Goal: Check status

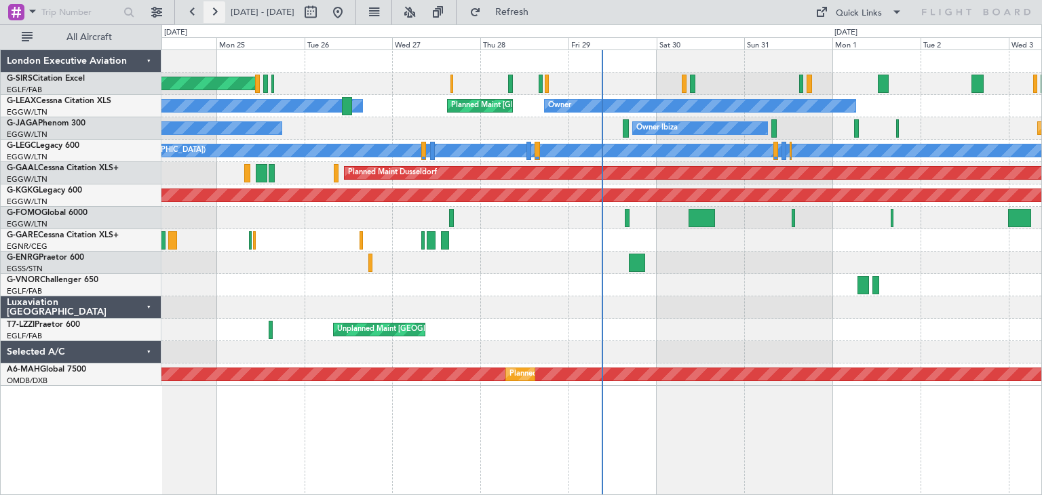
click at [214, 13] on button at bounding box center [215, 12] width 22 height 22
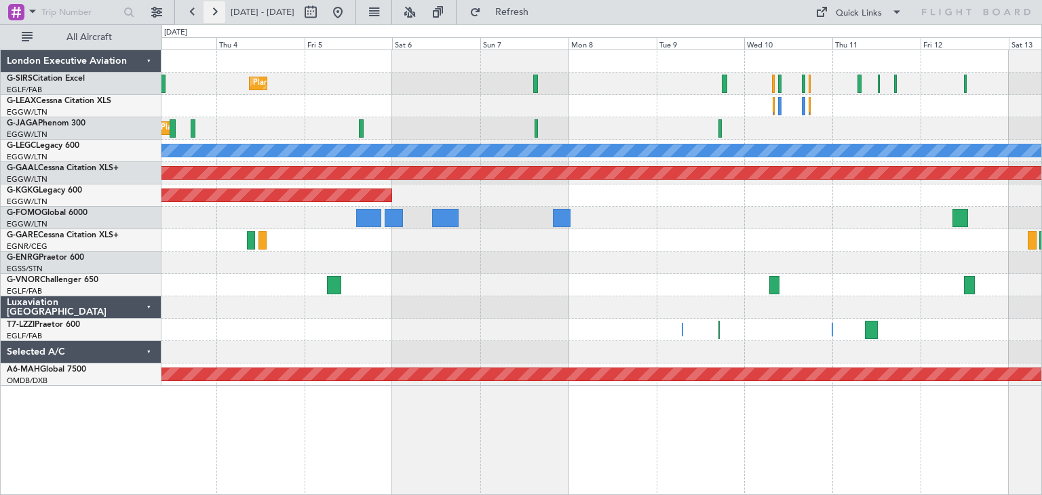
click at [216, 13] on button at bounding box center [215, 12] width 22 height 22
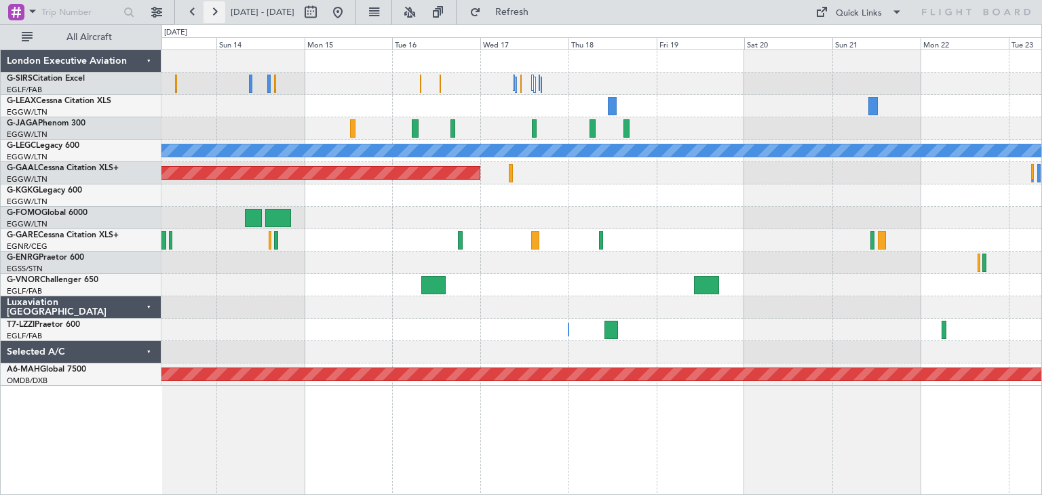
click at [208, 17] on button at bounding box center [215, 12] width 22 height 22
